Goal: Information Seeking & Learning: Learn about a topic

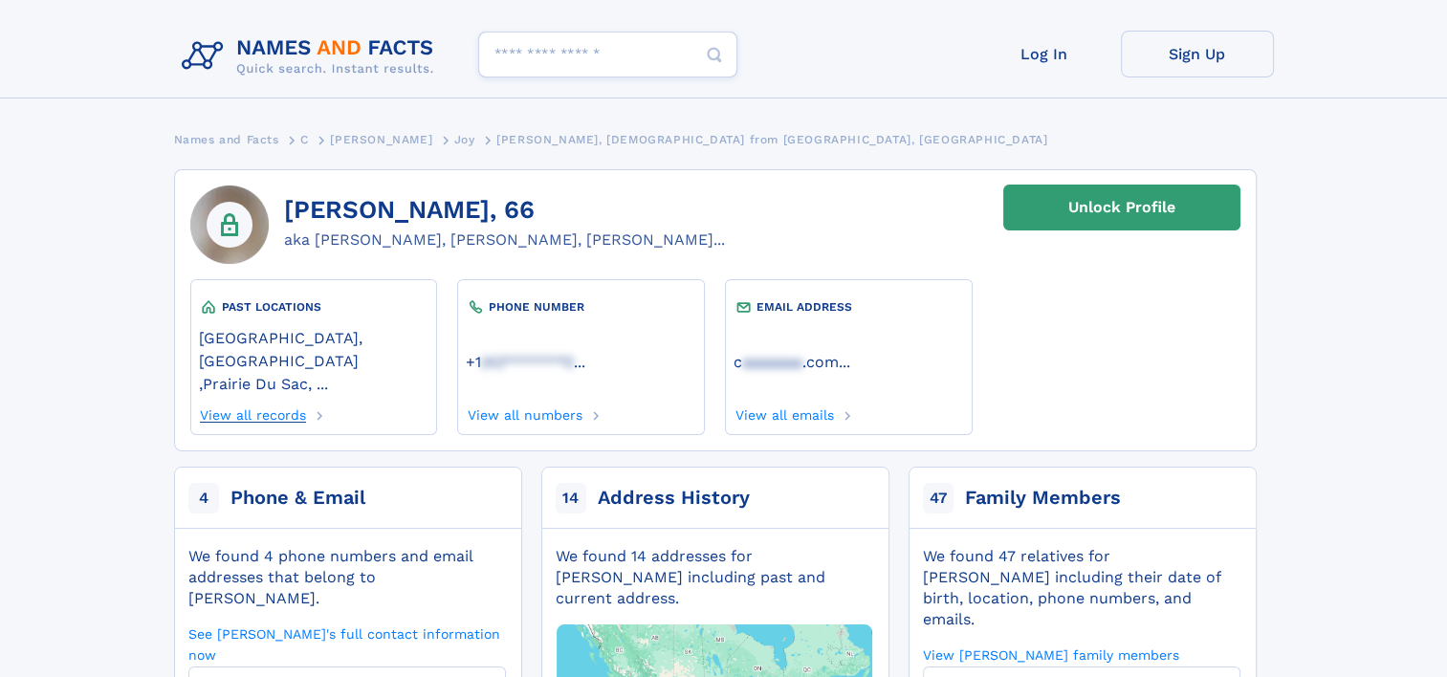
click at [279, 402] on link "View all records" at bounding box center [253, 412] width 108 height 21
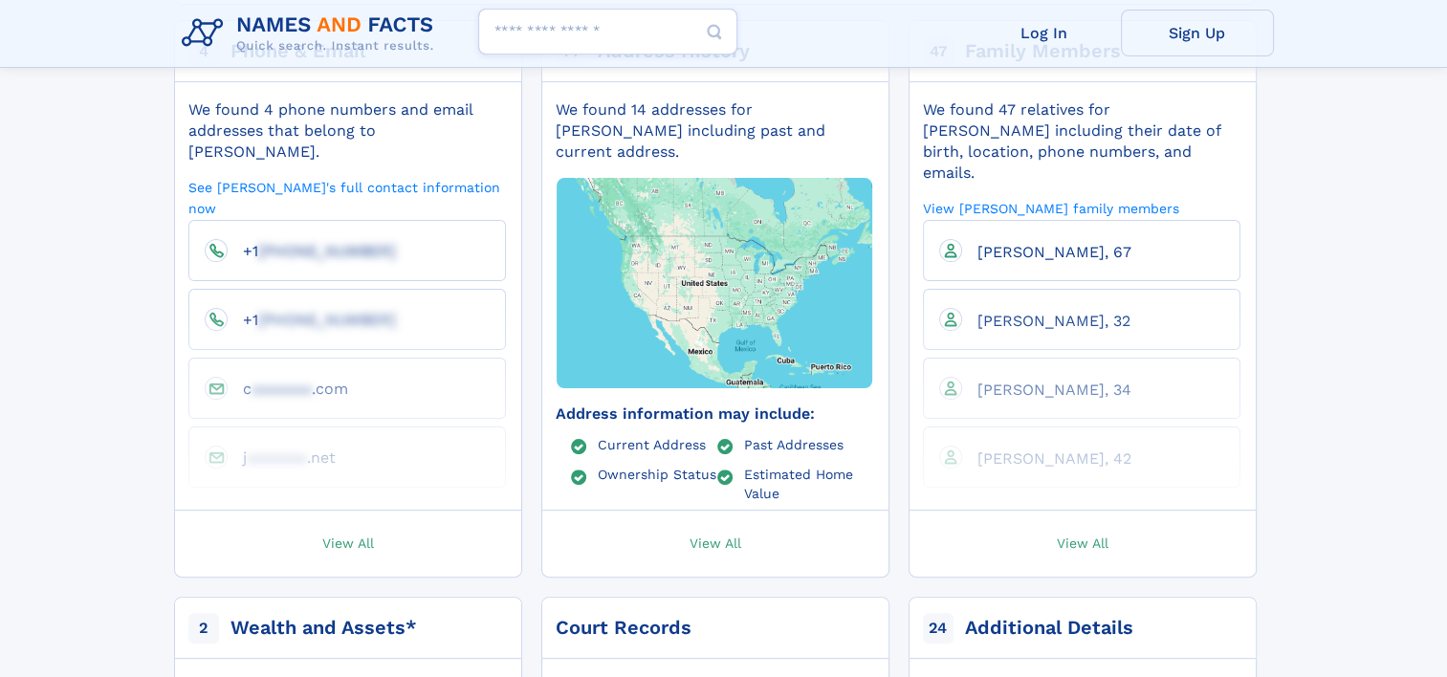
scroll to position [478, 0]
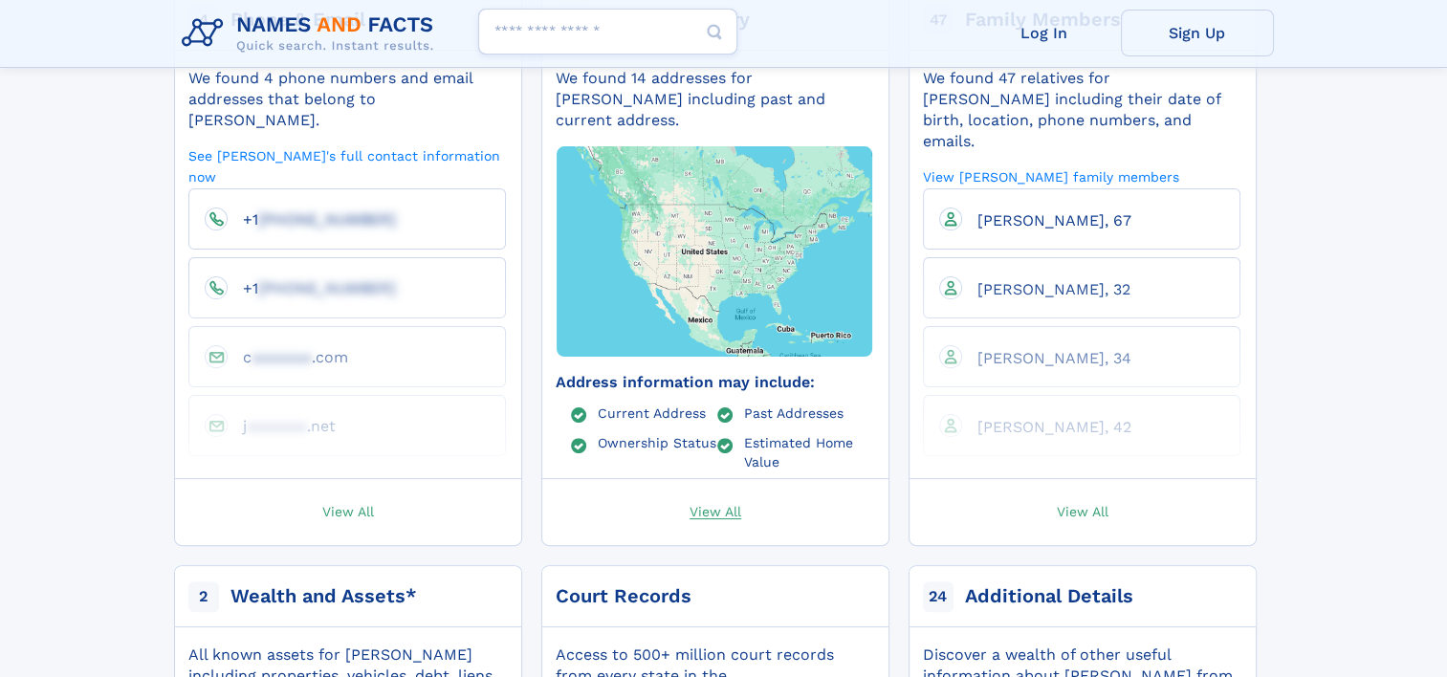
click at [728, 502] on span "View All" at bounding box center [715, 510] width 52 height 17
